Goal: Task Accomplishment & Management: Manage account settings

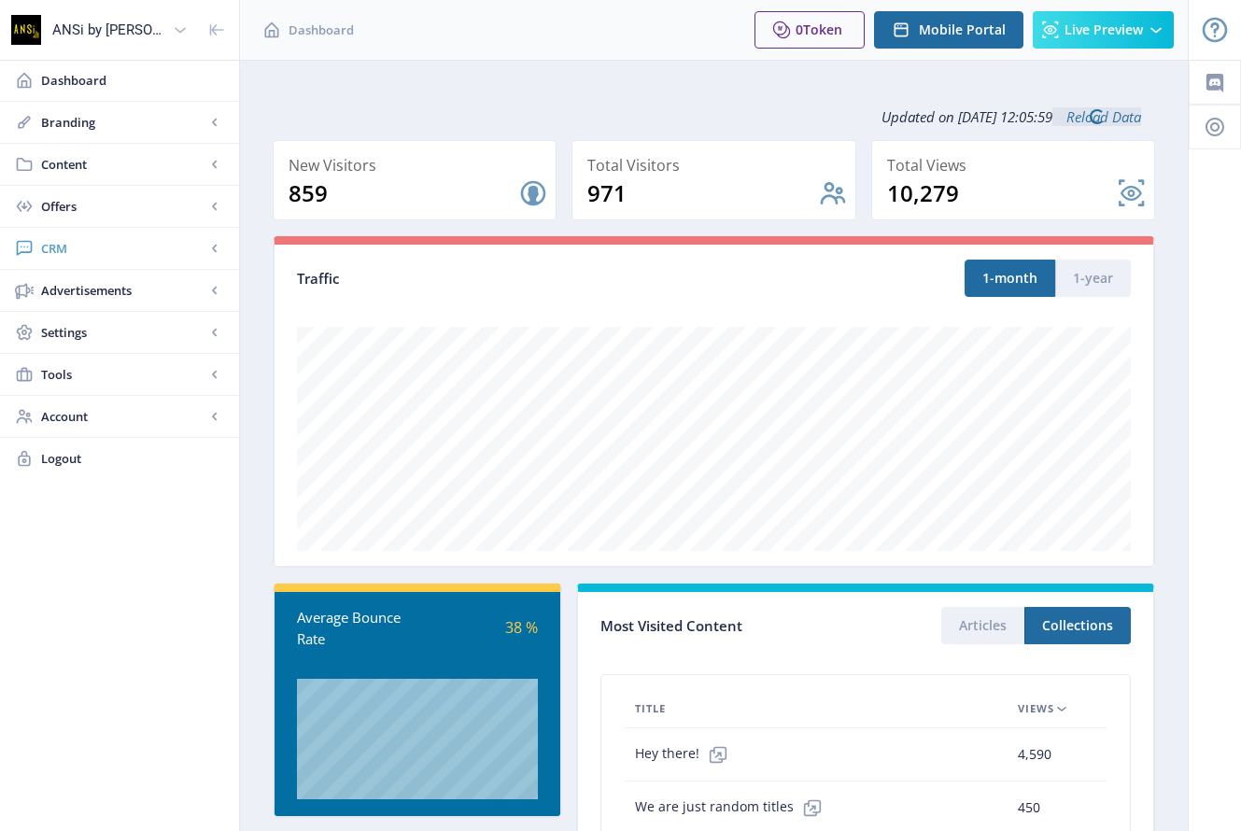
click at [64, 246] on span "CRM" at bounding box center [123, 248] width 164 height 19
click at [79, 281] on span "Readers" at bounding box center [140, 290] width 161 height 19
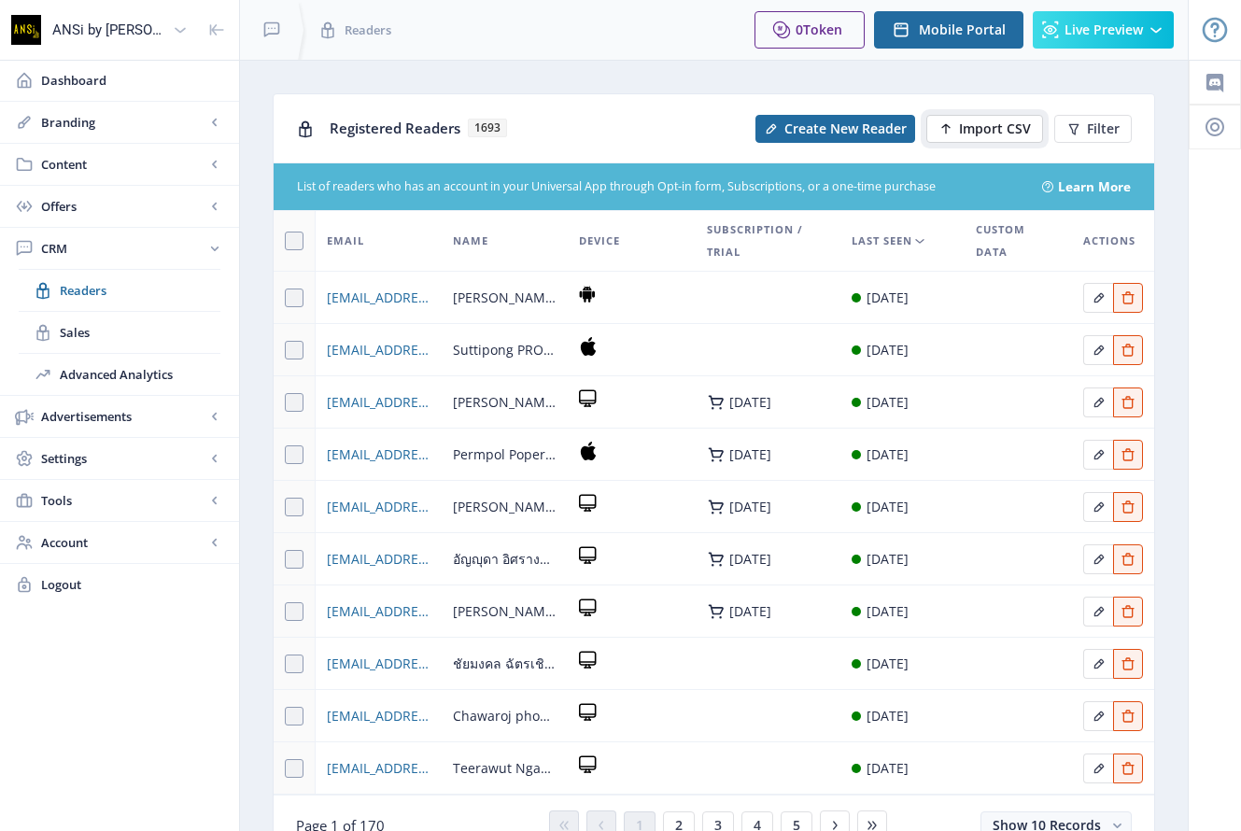
click at [972, 125] on span "Import CSV" at bounding box center [995, 128] width 72 height 15
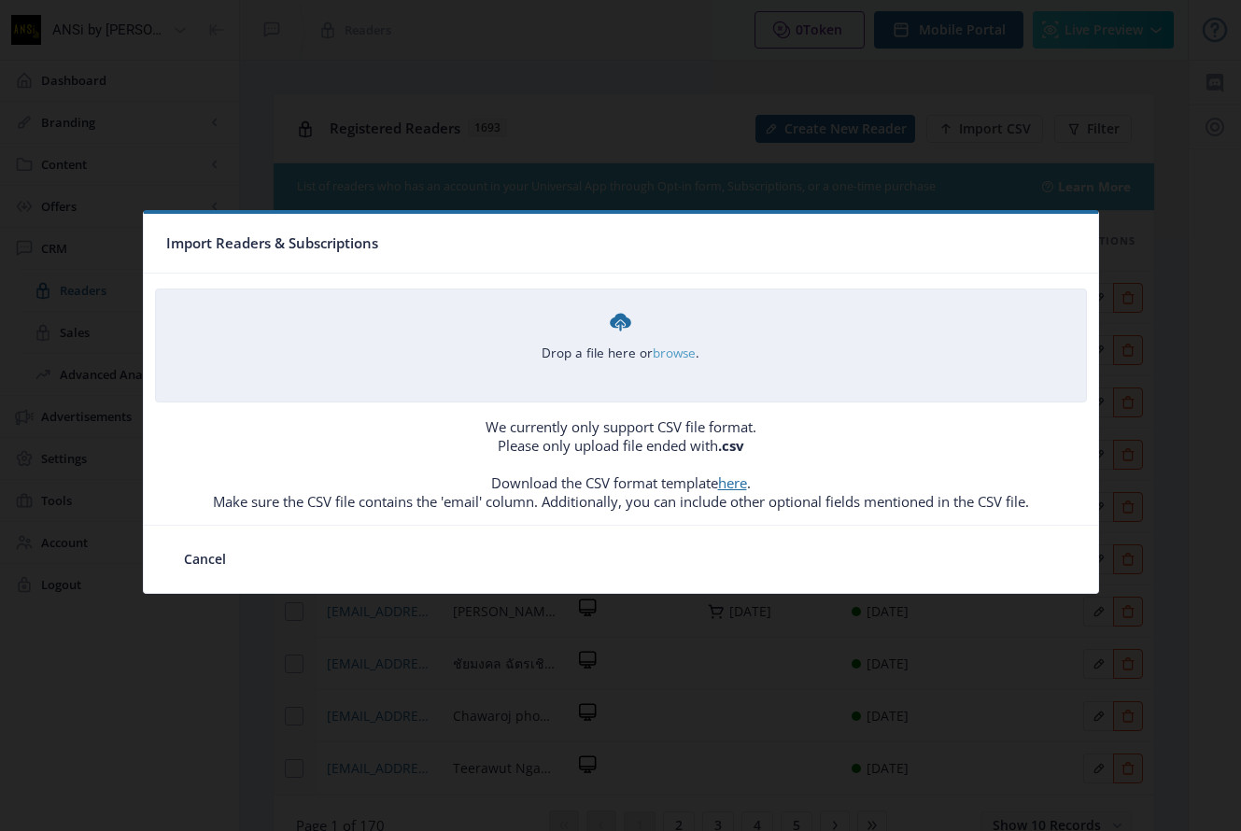
click at [0, 0] on link "browse" at bounding box center [0, 0] width 0 height 0
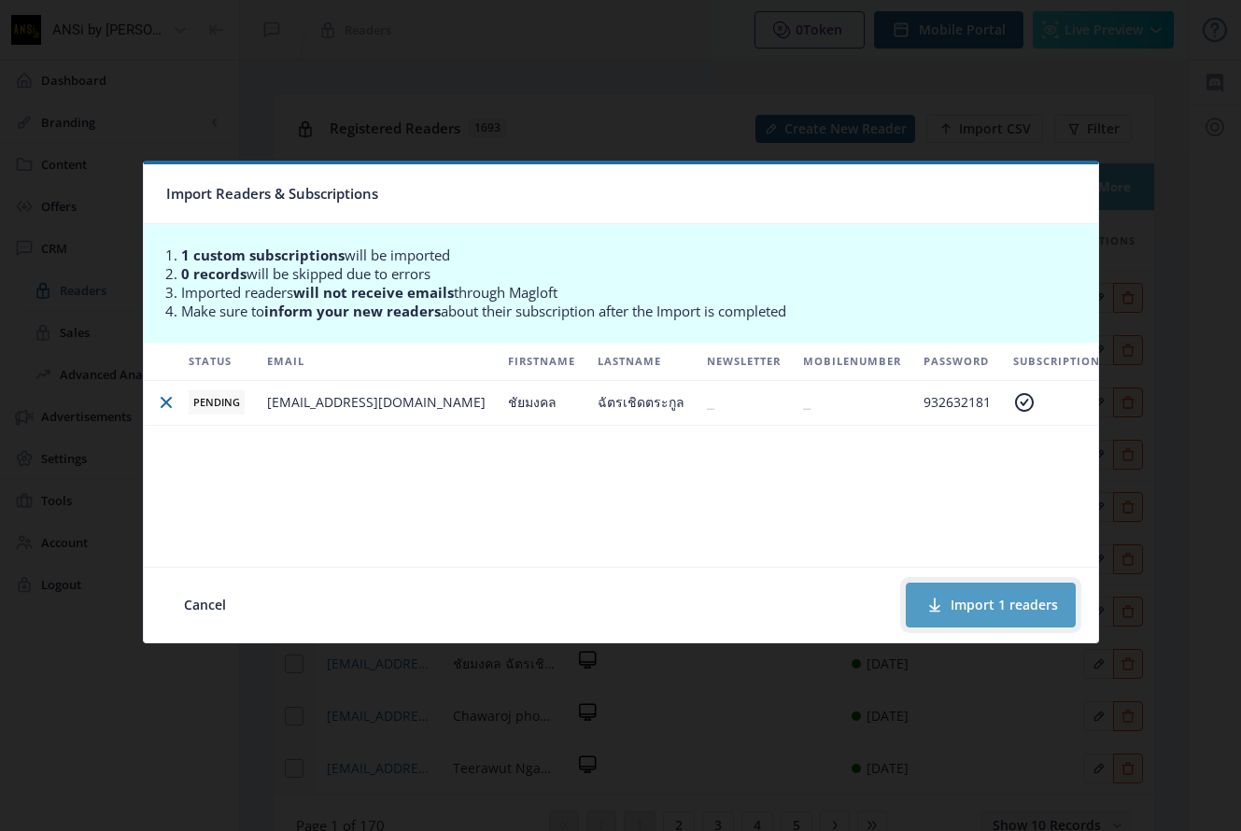
click at [993, 596] on button "Import 1 readers" at bounding box center [991, 605] width 170 height 45
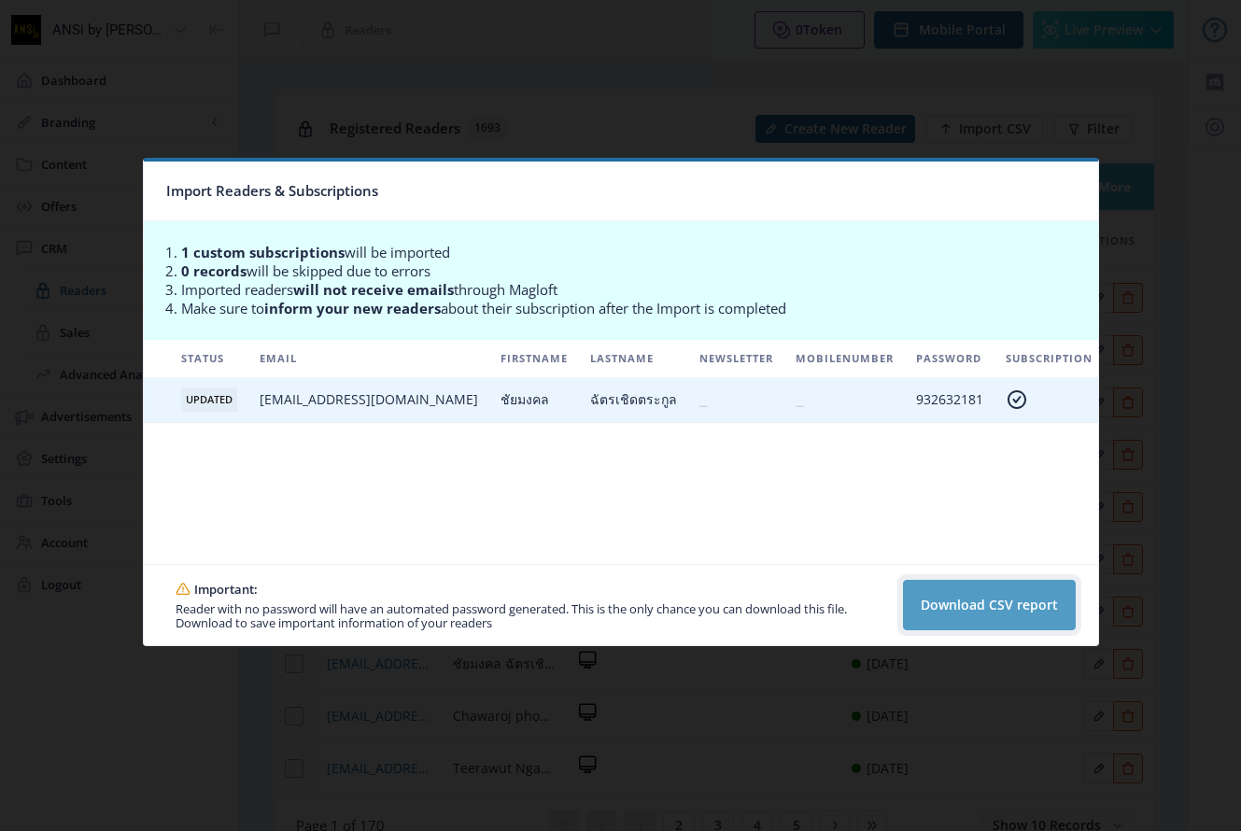
click at [945, 595] on button "Download CSV report" at bounding box center [989, 605] width 173 height 50
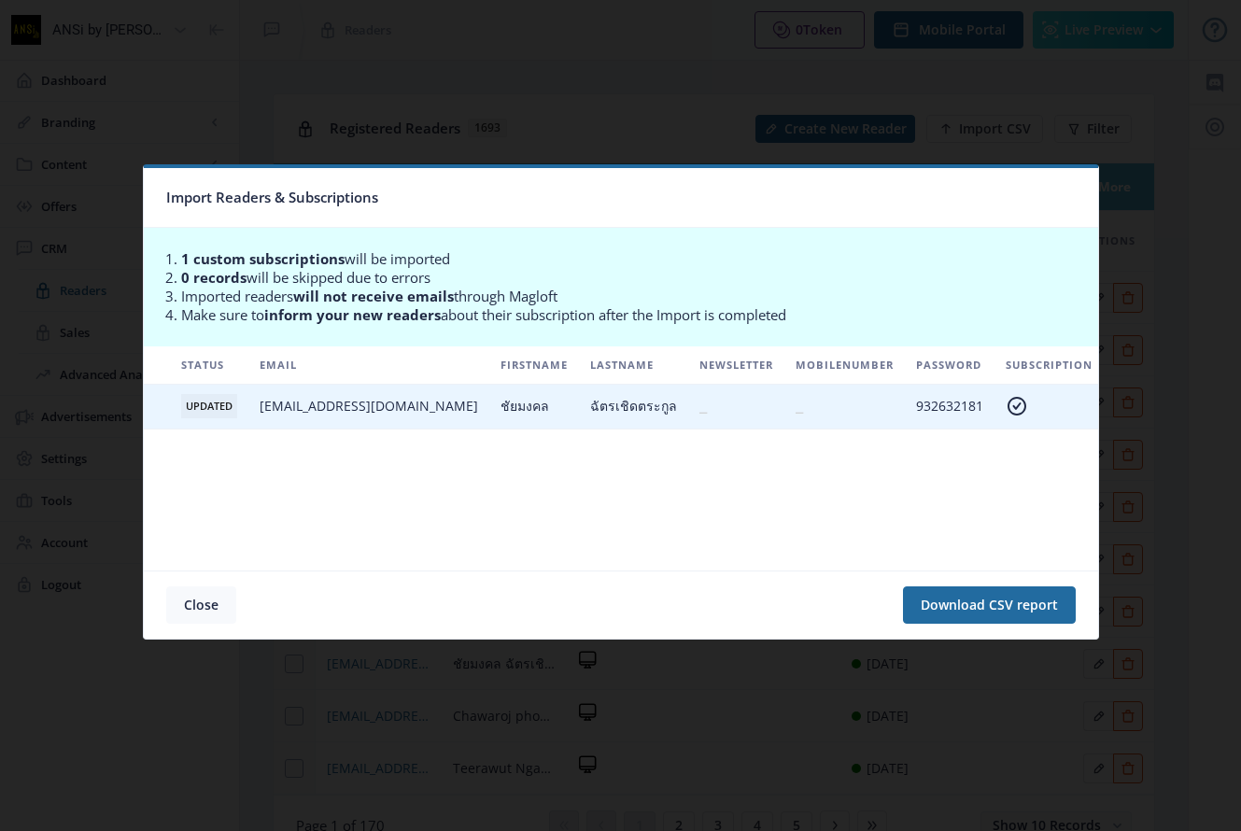
click at [195, 603] on button "Close" at bounding box center [201, 605] width 70 height 37
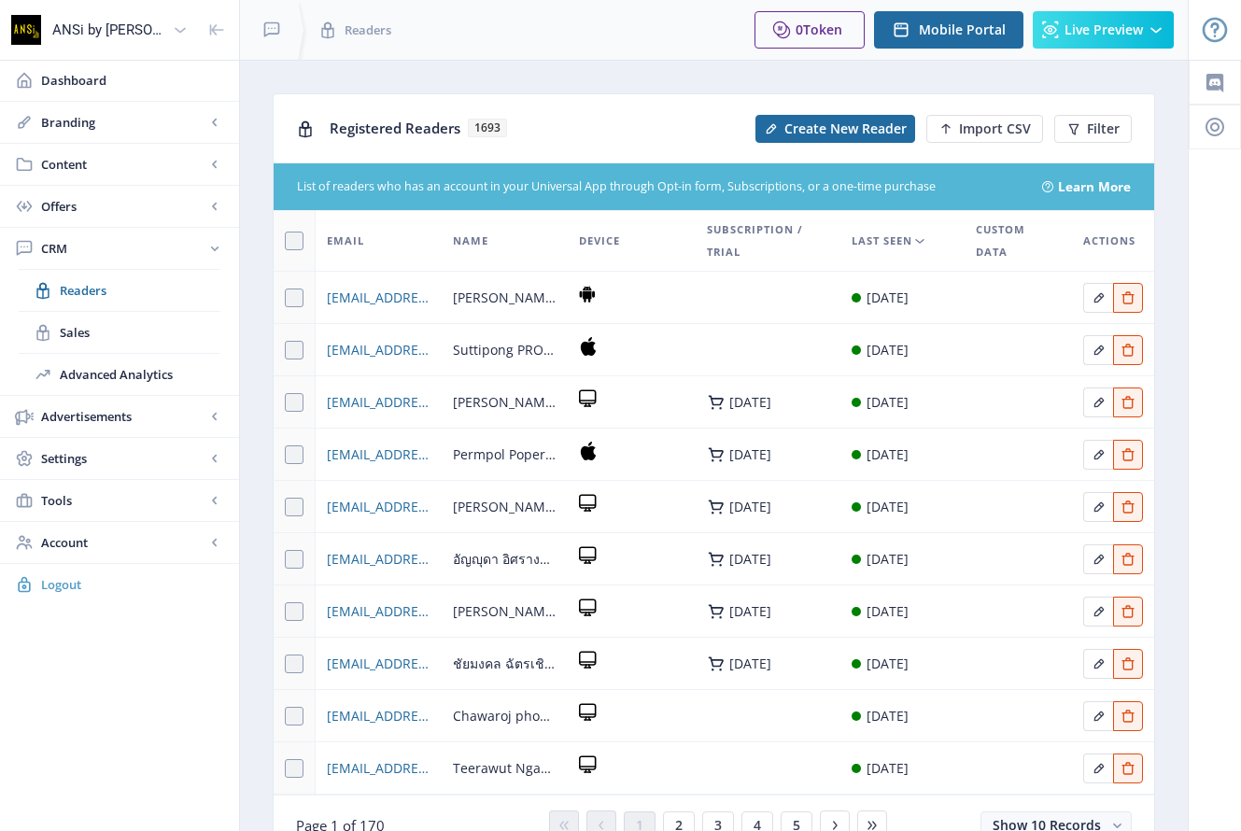
click at [68, 589] on span "Logout" at bounding box center [132, 584] width 183 height 19
